Goal: Check status: Check status

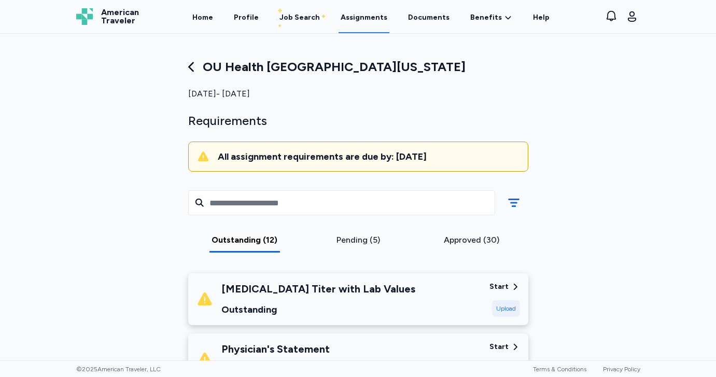
click at [359, 246] on div "Pending (5)" at bounding box center [358, 243] width 114 height 19
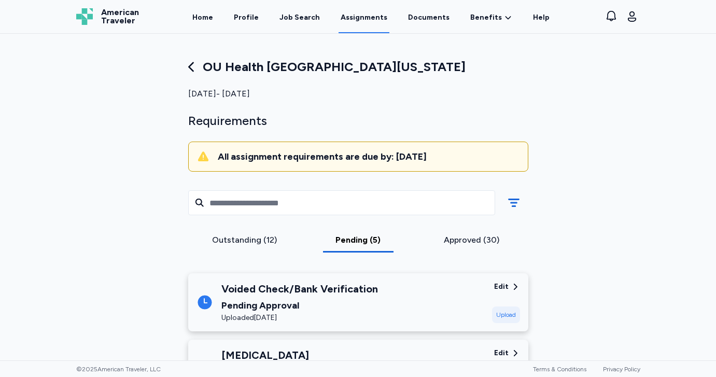
click at [192, 65] on icon at bounding box center [191, 67] width 15 height 15
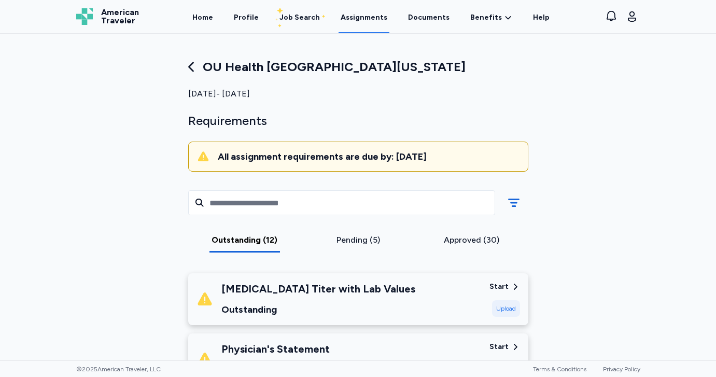
click at [351, 240] on div "Pending (5)" at bounding box center [357, 240] width 105 height 12
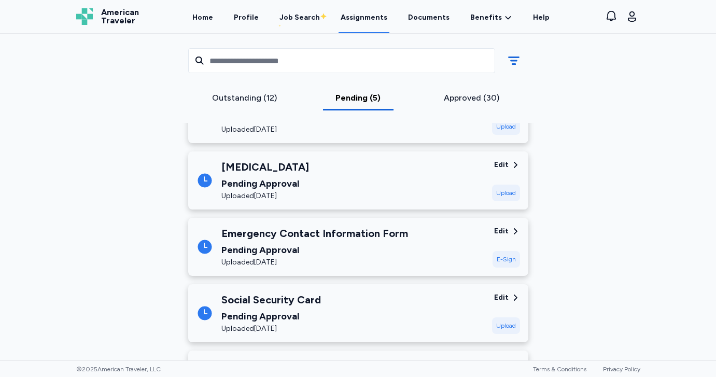
scroll to position [188, 0]
click at [505, 164] on div "Edit" at bounding box center [501, 165] width 15 height 10
